Goal: Task Accomplishment & Management: Complete application form

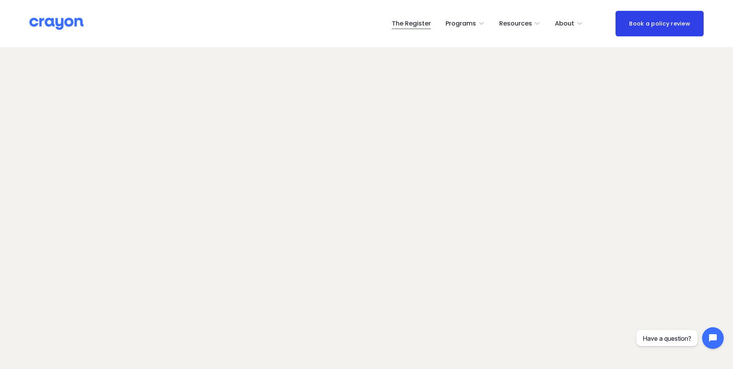
click at [0, 0] on span "About Us" at bounding box center [0, 0] width 0 height 0
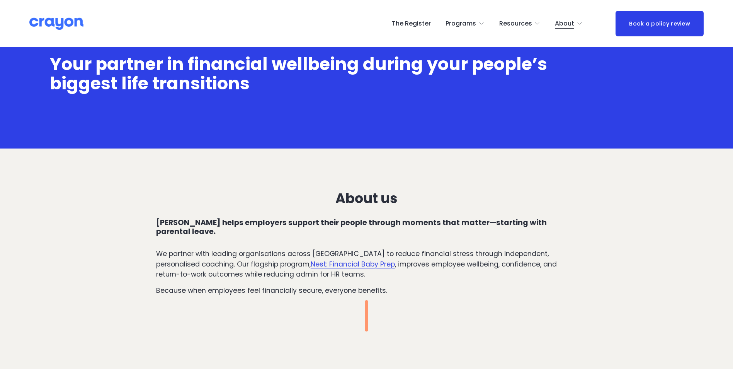
scroll to position [155, 0]
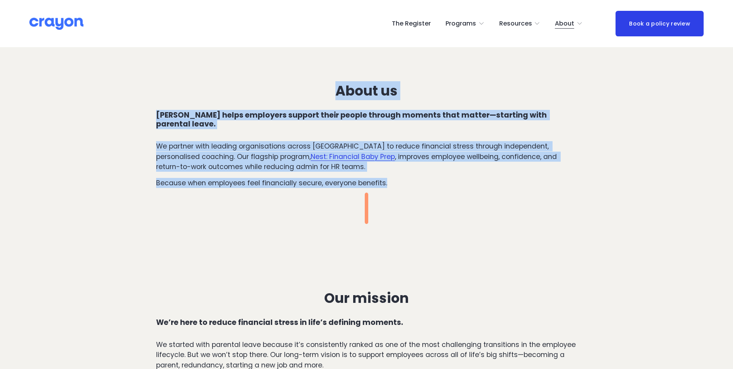
drag, startPoint x: 279, startPoint y: 68, endPoint x: 511, endPoint y: 174, distance: 255.3
click at [511, 174] on div "About us Crayon helps employers support their people through moments that matte…" at bounding box center [366, 144] width 733 height 158
drag, startPoint x: 511, startPoint y: 174, endPoint x: 511, endPoint y: 189, distance: 14.3
click at [511, 189] on div "About us Crayon helps employers support their people through moments that matte…" at bounding box center [366, 144] width 733 height 158
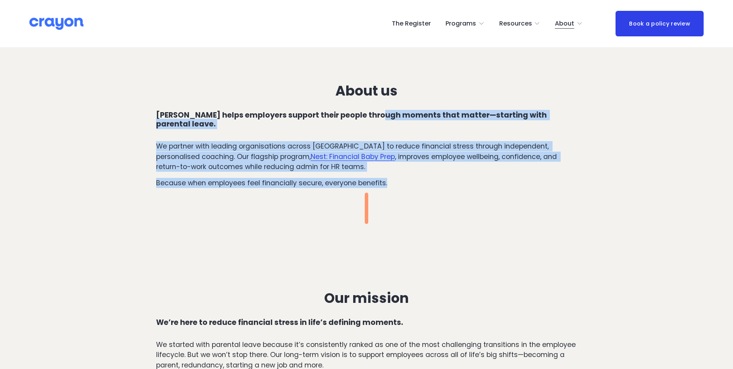
drag, startPoint x: 435, startPoint y: 138, endPoint x: 302, endPoint y: 79, distance: 145.7
click at [302, 79] on div "About us Crayon helps employers support their people through moments that matte…" at bounding box center [366, 144] width 733 height 158
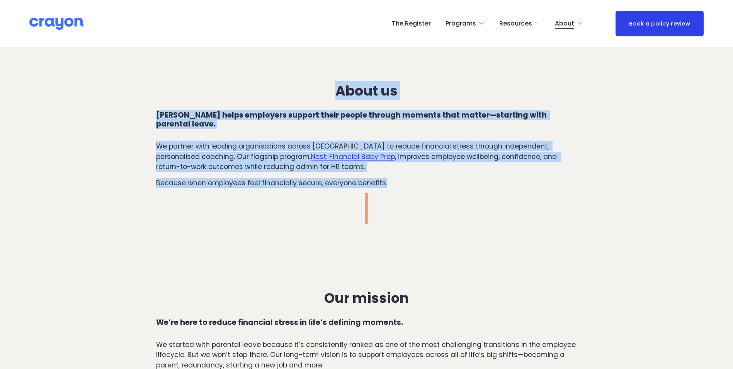
drag, startPoint x: 302, startPoint y: 79, endPoint x: 431, endPoint y: 141, distance: 143.0
click at [431, 141] on p "We partner with leading organisations across New Zealand to reduce financial st…" at bounding box center [366, 156] width 421 height 31
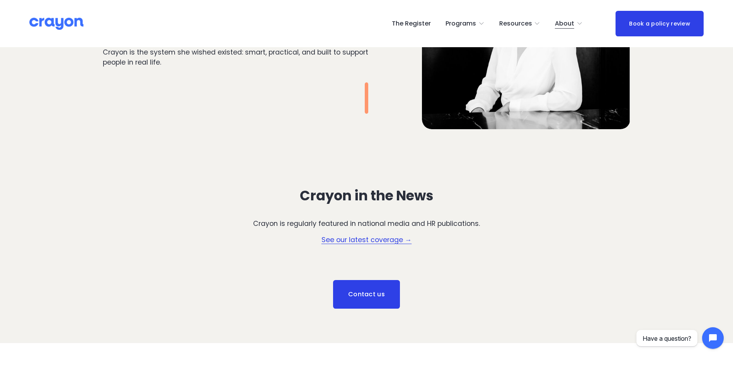
scroll to position [1160, 0]
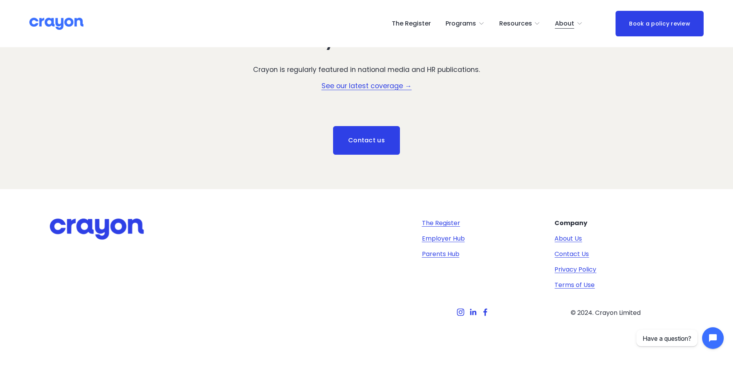
click at [408, 23] on link "The Register" at bounding box center [411, 23] width 39 height 12
